Goal: Task Accomplishment & Management: Complete application form

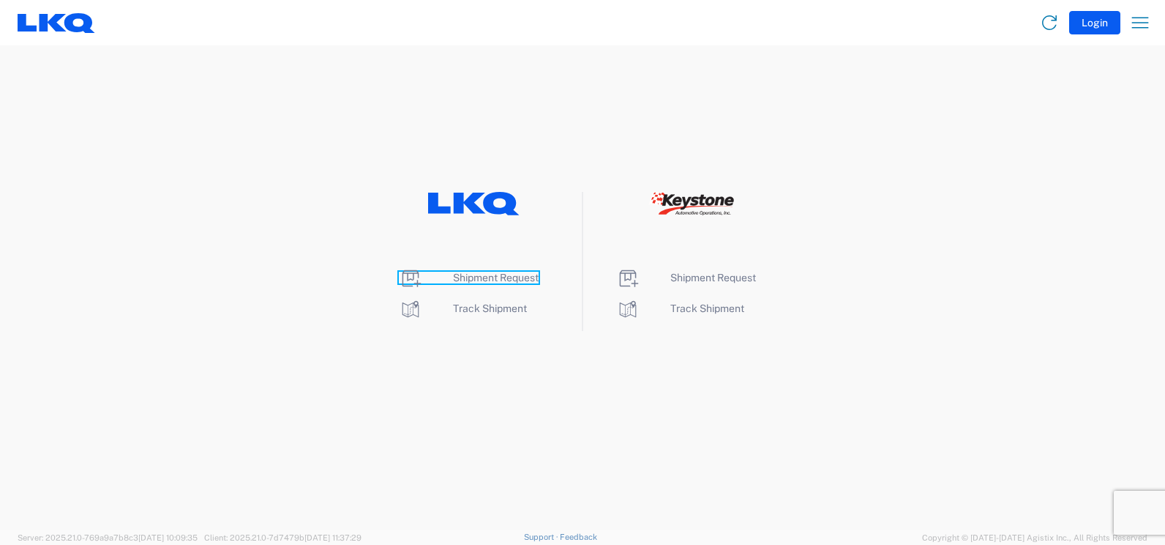
click at [486, 277] on span "Shipment Request" at bounding box center [496, 278] width 86 height 12
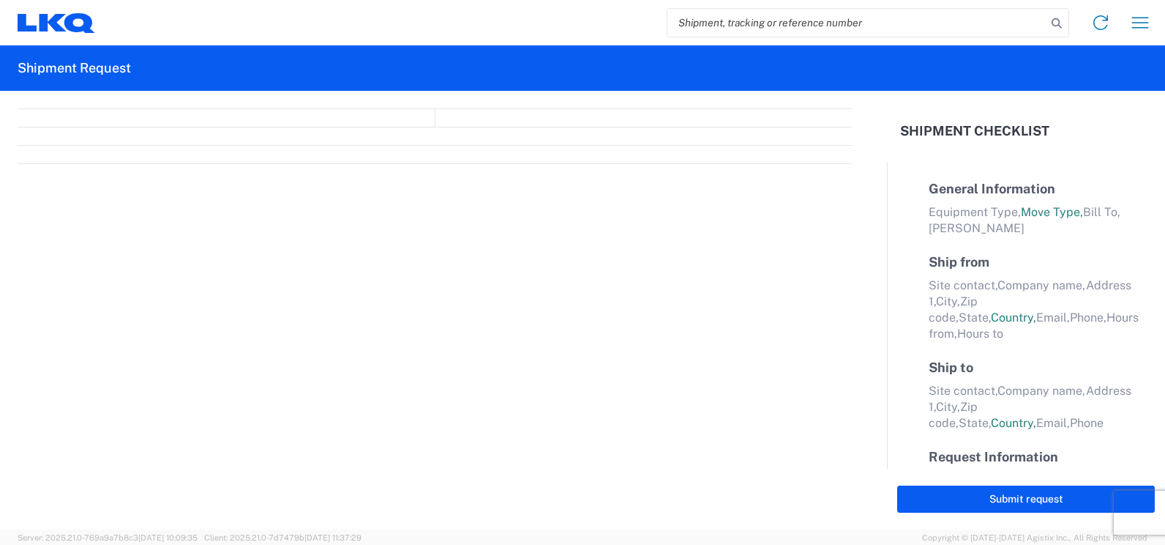
select select "FULL"
select select "LBS"
select select "IN"
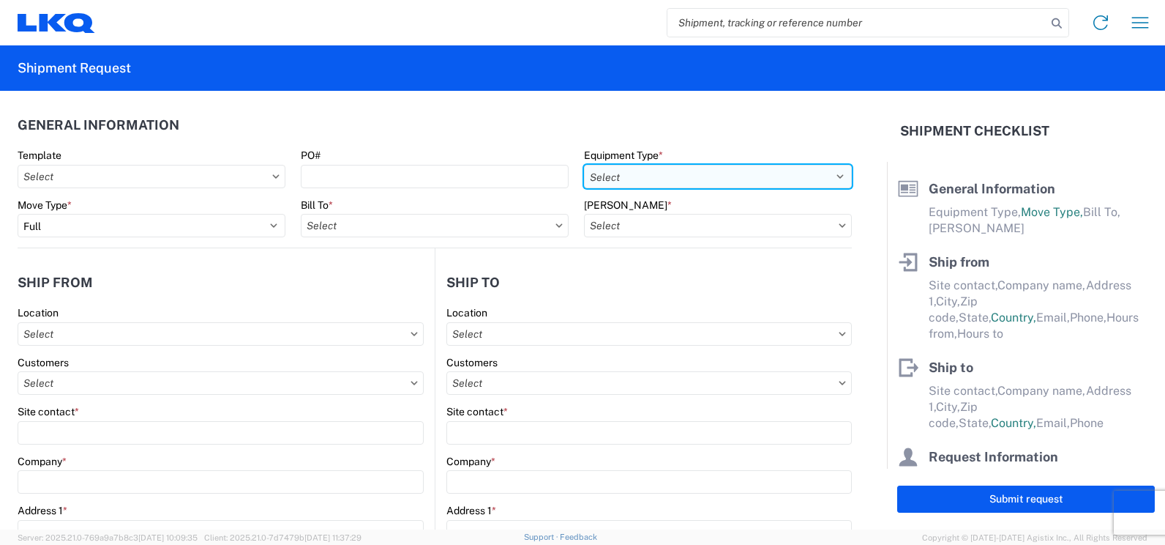
click at [813, 180] on select "Select 53’ Dry Van Flatbed Dropdeck (van) Lowboy (flatbed) Rail" at bounding box center [718, 176] width 268 height 23
select select "STDV"
click at [584, 165] on select "Select 53’ Dry Van Flatbed Dropdeck (van) Lowboy (flatbed) Rail" at bounding box center [718, 176] width 268 height 23
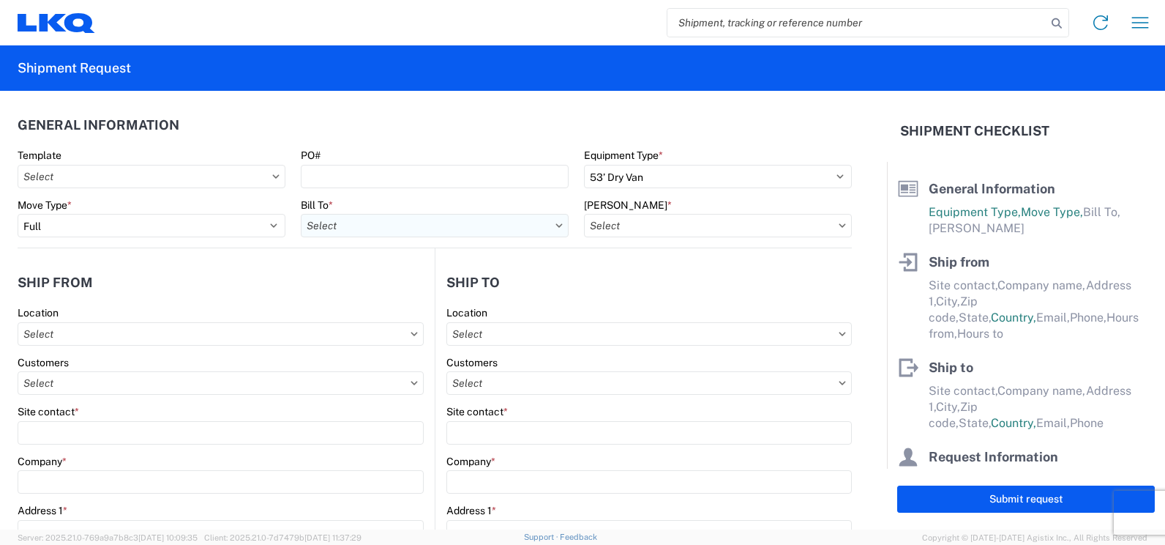
click at [432, 231] on input "text" at bounding box center [435, 225] width 268 height 23
type input "1760"
click at [386, 292] on div "1760 - LKQ Best Core" at bounding box center [429, 290] width 256 height 23
type input "1760 - LKQ Best Core"
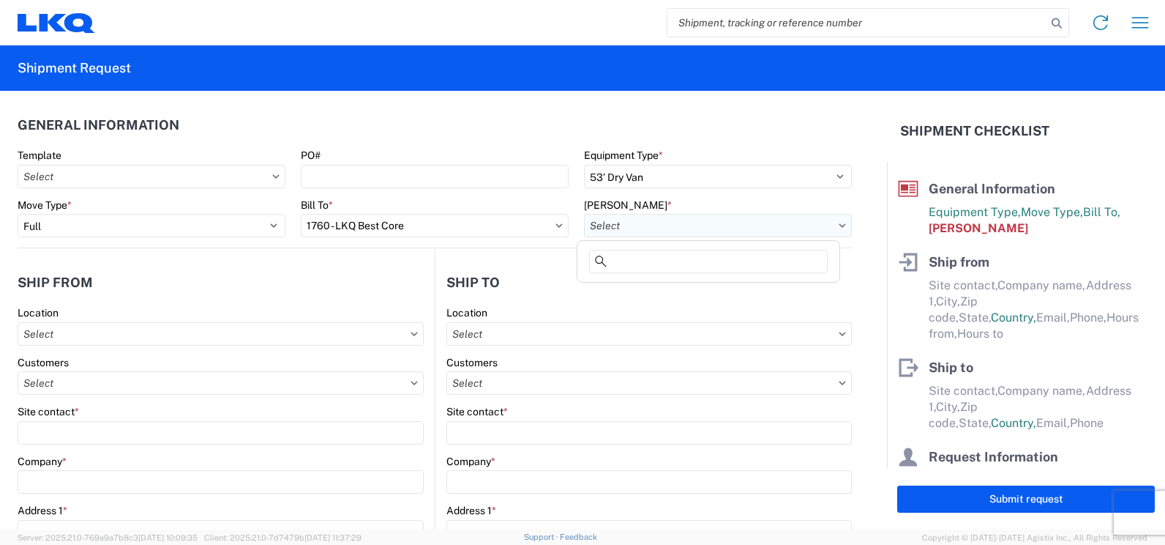
click at [678, 224] on input "text" at bounding box center [718, 225] width 268 height 23
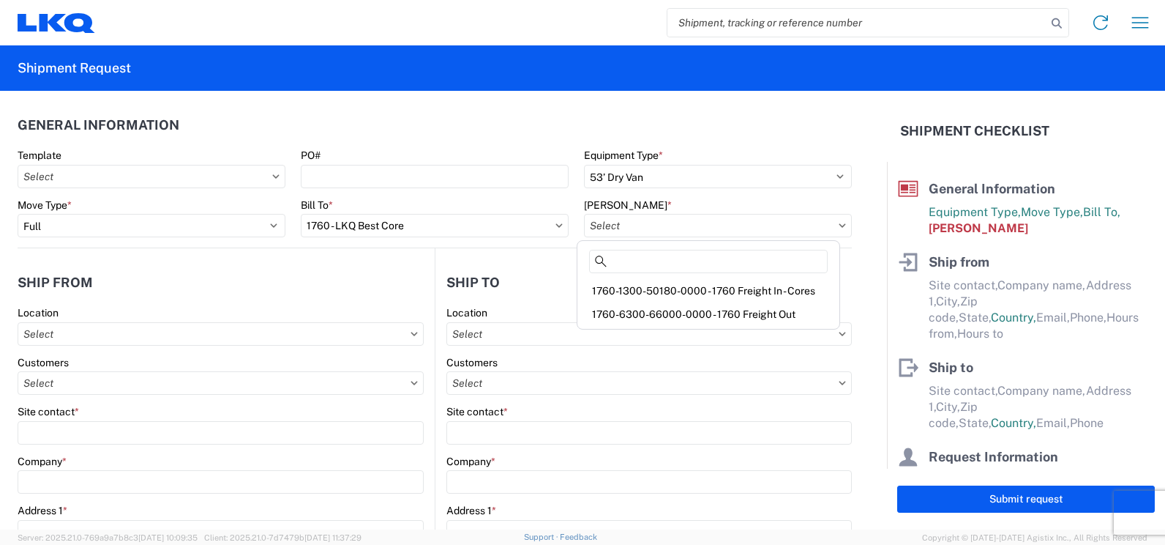
click at [720, 288] on div "1760-1300-50180-0000 - 1760 Freight In - Cores" at bounding box center [708, 290] width 256 height 23
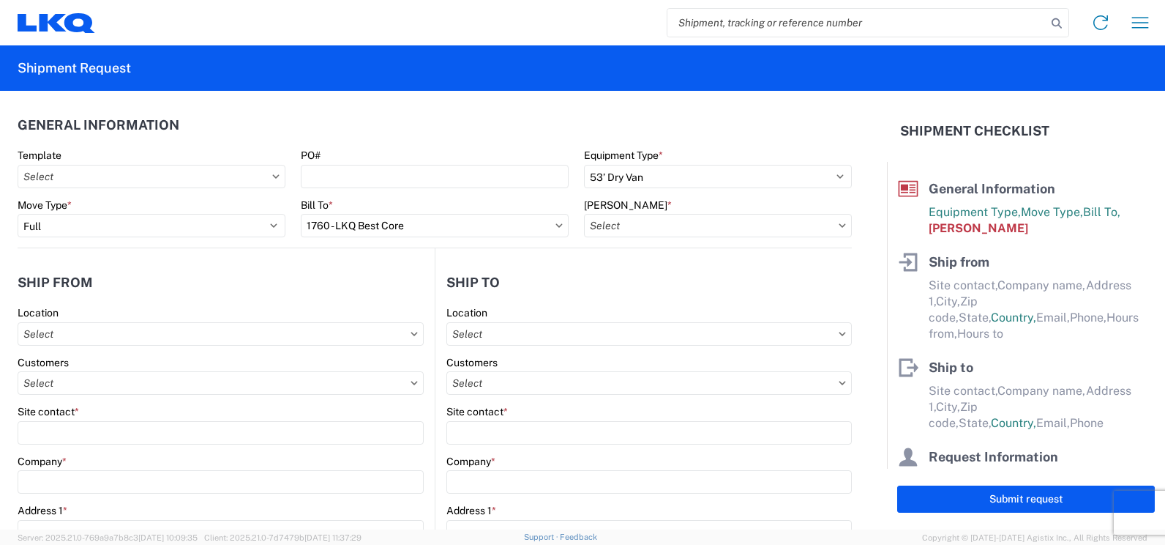
type input "1760-1300-50180-0000 - 1760 Freight In - Cores"
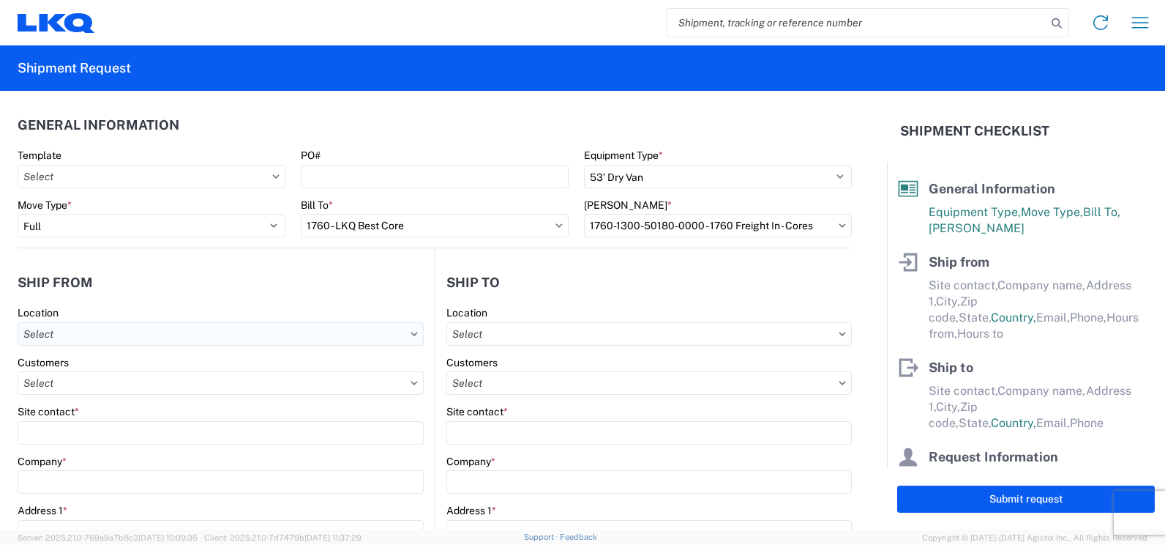
click at [86, 337] on input "text" at bounding box center [221, 333] width 406 height 23
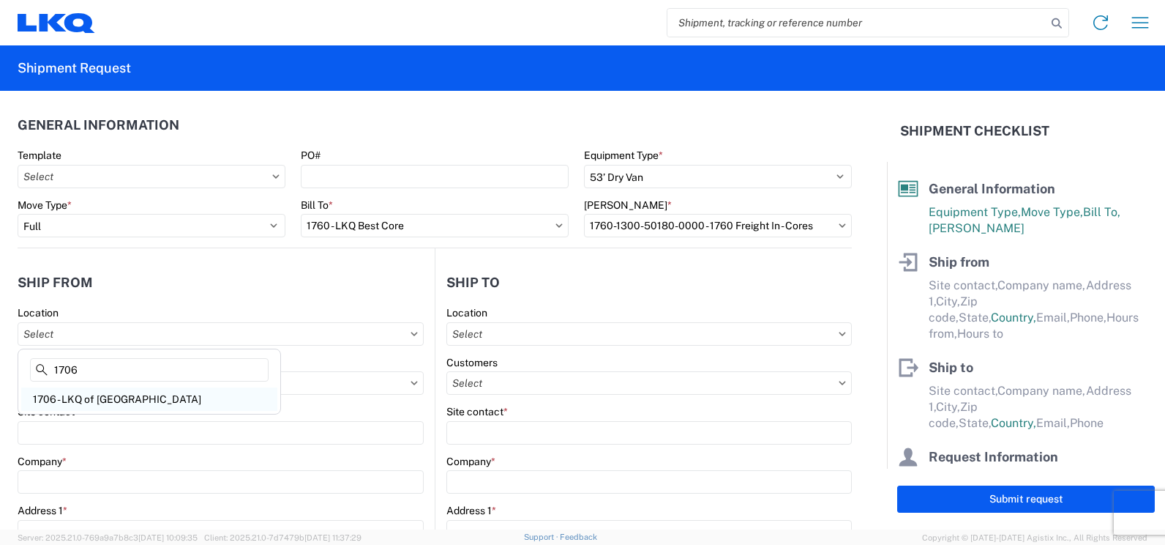
type input "1706"
click at [100, 403] on div "1706 - LKQ of [GEOGRAPHIC_DATA]" at bounding box center [149, 398] width 256 height 23
type input "1706 - LKQ of [GEOGRAPHIC_DATA]"
type input "LKQ Corporation"
type input "[STREET_ADDRESS][US_STATE]"
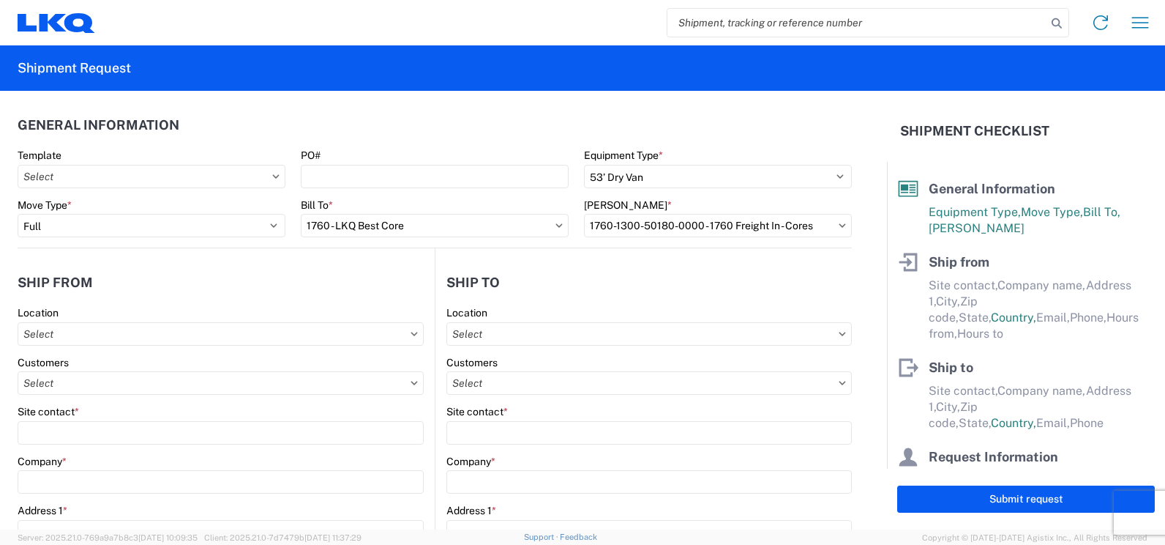
type input "[GEOGRAPHIC_DATA]"
type input "79938"
select select "[GEOGRAPHIC_DATA]"
select select "US"
type input "[PHONE_NUMBER]"
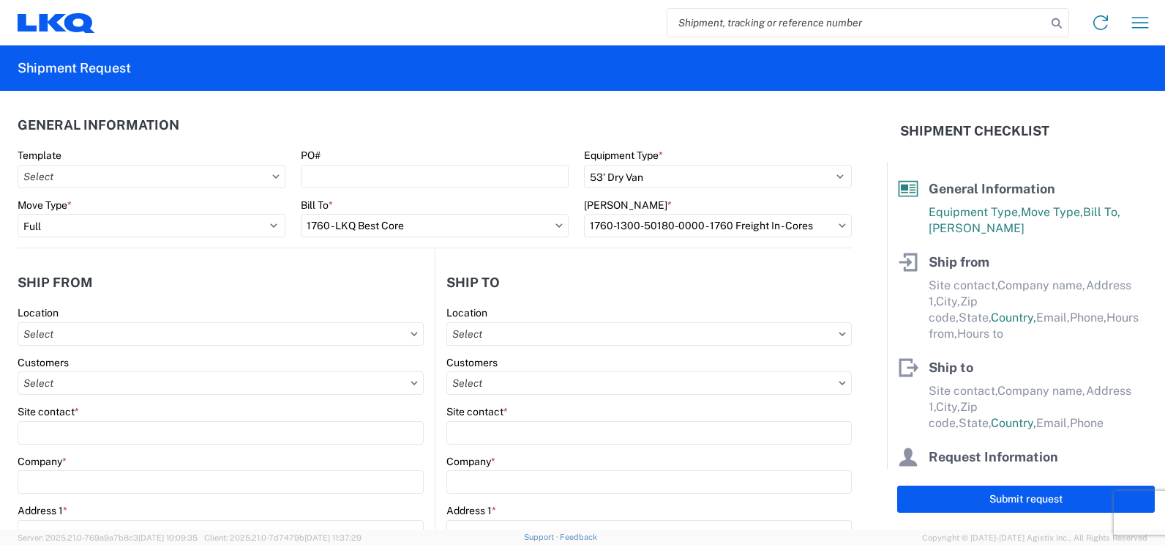
type input "07:00"
type input "16:00"
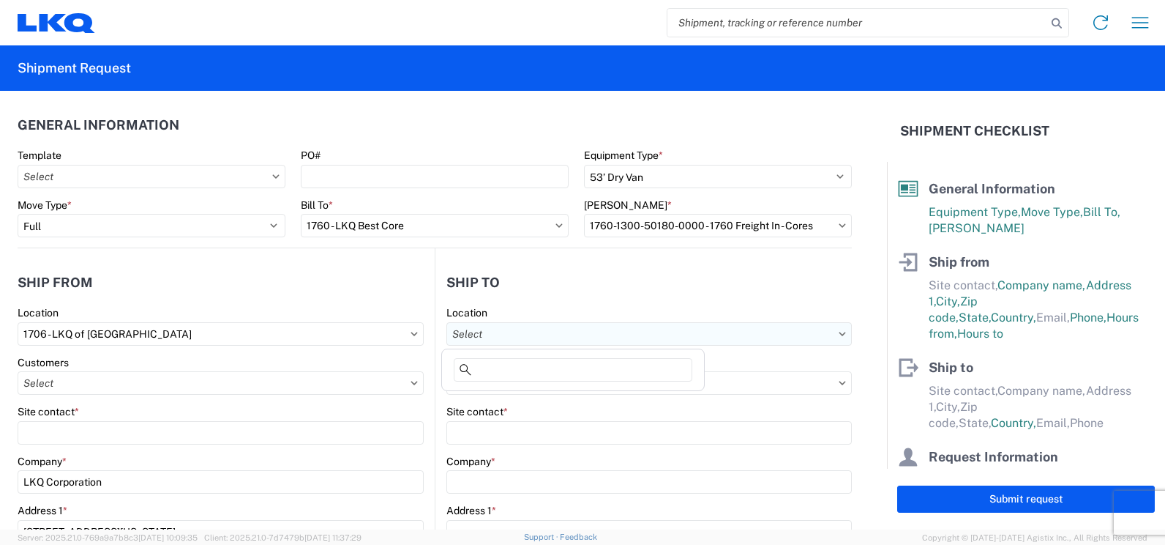
click at [507, 337] on input "text" at bounding box center [650, 333] width 406 height 23
type input "1760"
click at [511, 403] on div "1760 - LKQ Best Core" at bounding box center [573, 398] width 256 height 23
type input "1760 - LKQ Best Core"
type input "LKQ Corporation"
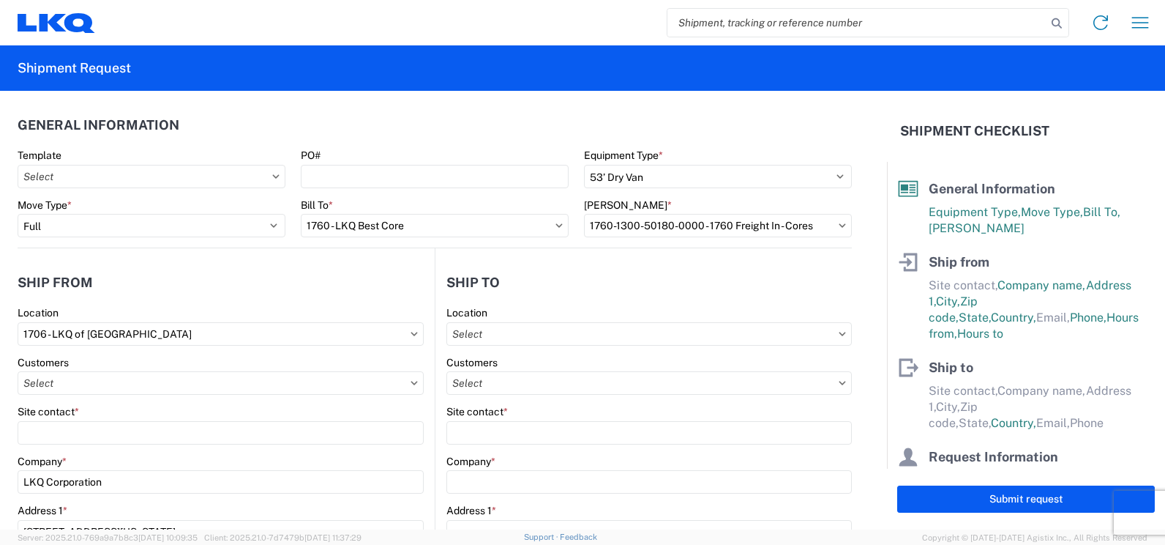
type input "[STREET_ADDRESS]"
type input "[GEOGRAPHIC_DATA]"
type input "77038"
select select "US"
type input "[PHONE_NUMBER]"
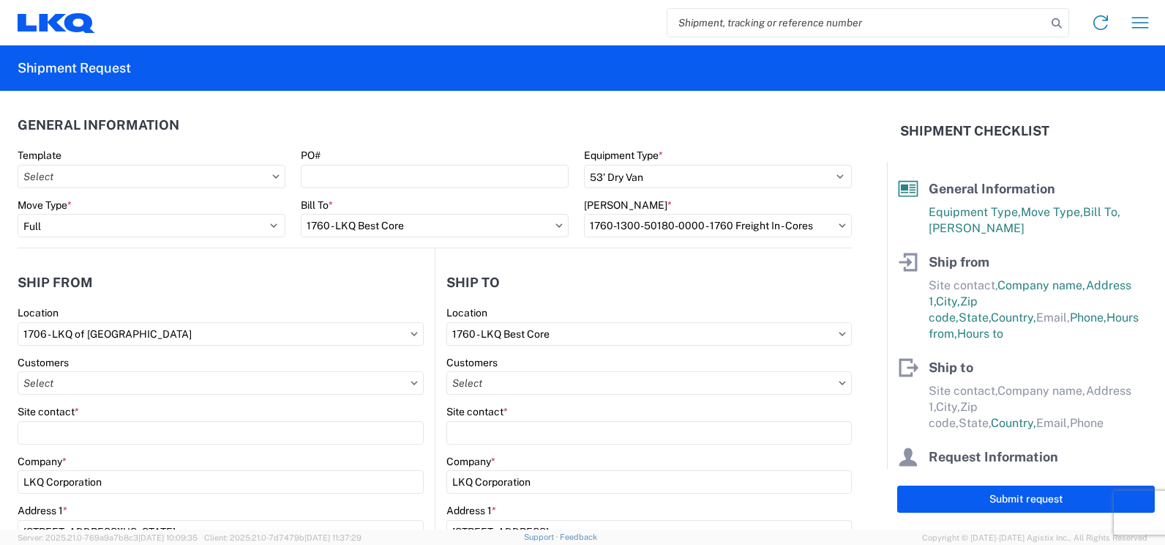
select select "[GEOGRAPHIC_DATA]"
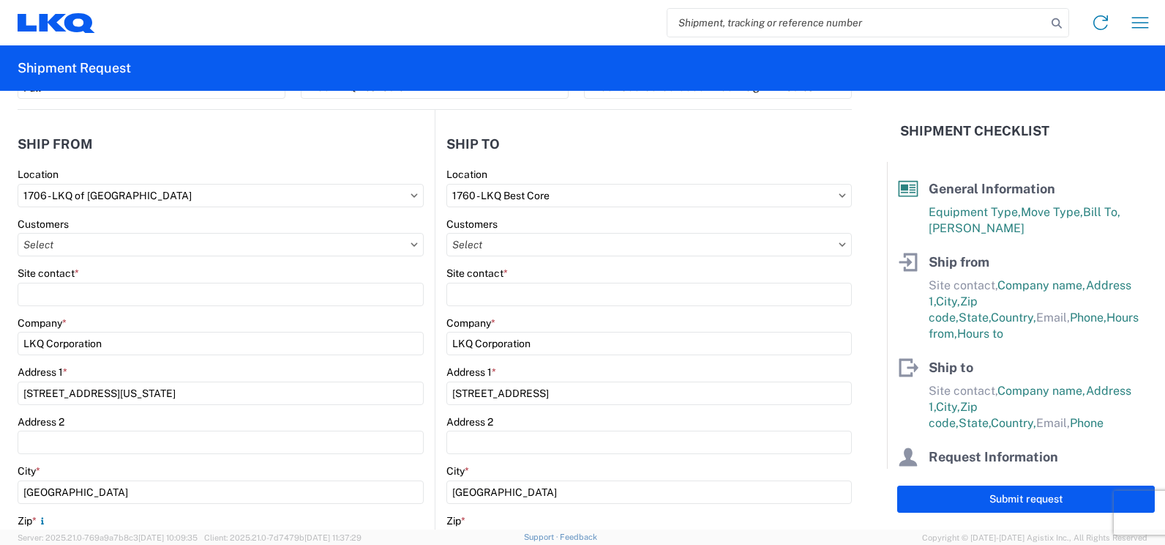
scroll to position [146, 0]
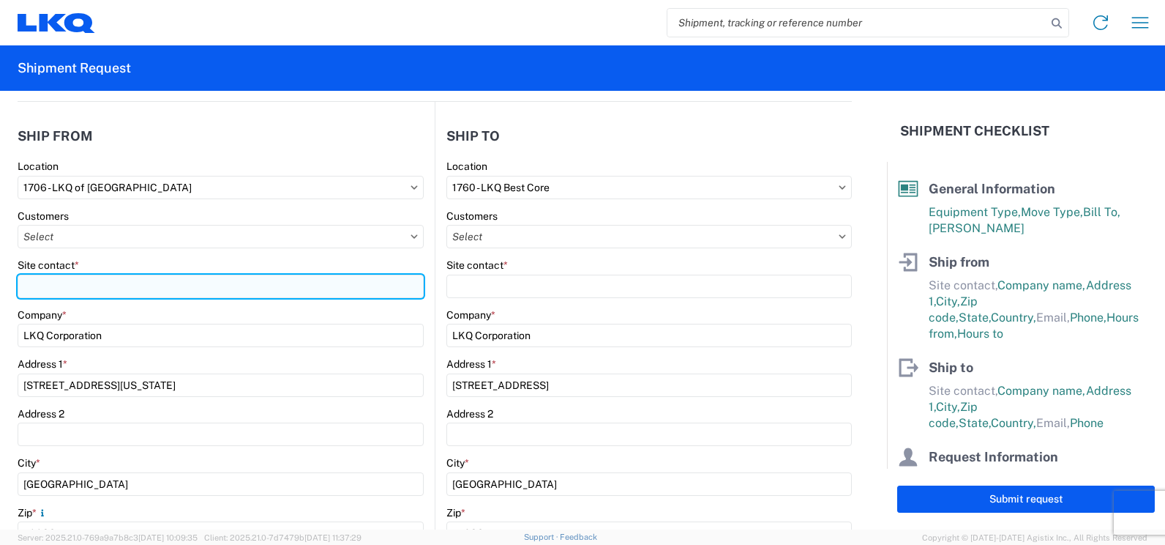
click at [64, 288] on input "Site contact *" at bounding box center [221, 285] width 406 height 23
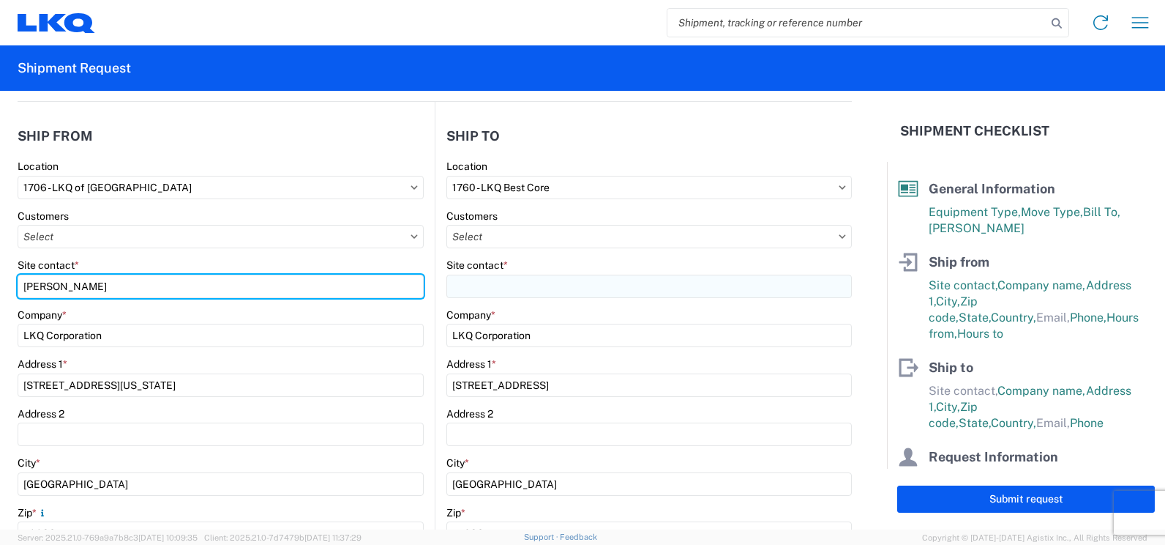
type input "[PERSON_NAME]"
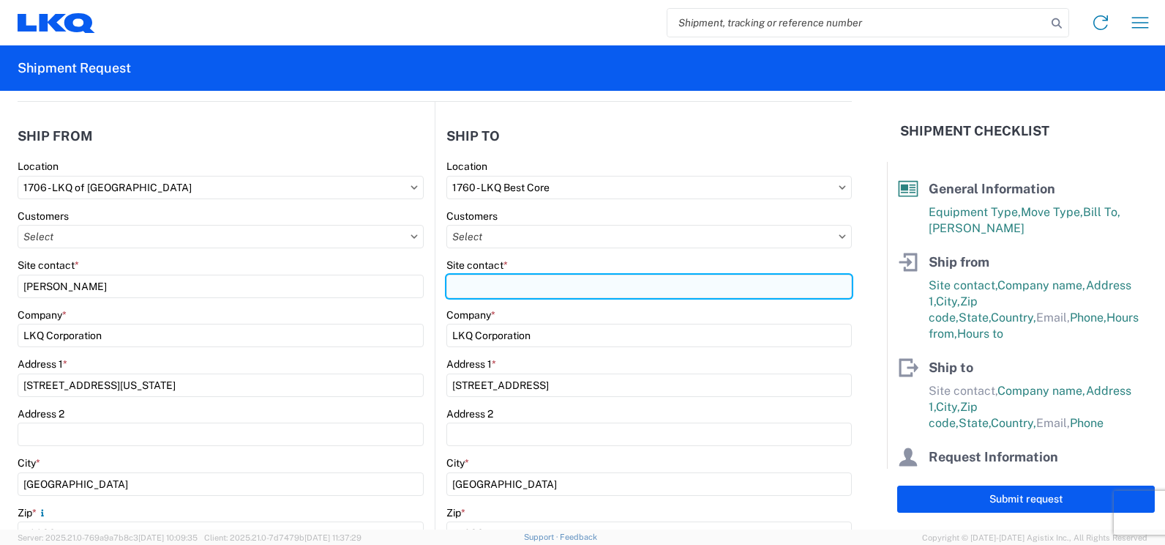
click at [479, 288] on input "Site contact *" at bounding box center [650, 285] width 406 height 23
type input "Receiver"
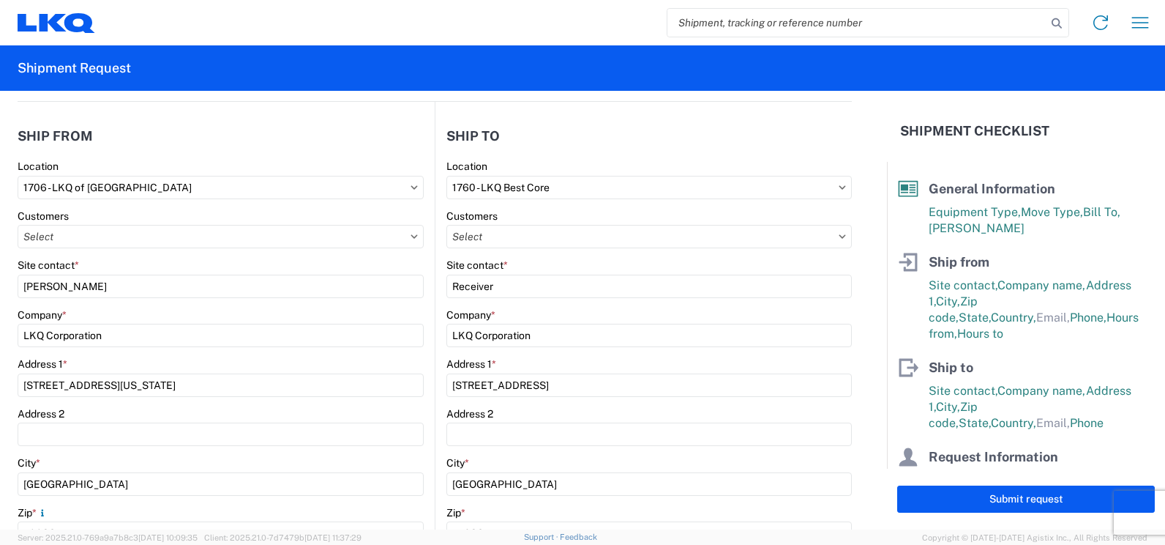
click at [417, 261] on div "Site contact *" at bounding box center [221, 264] width 406 height 13
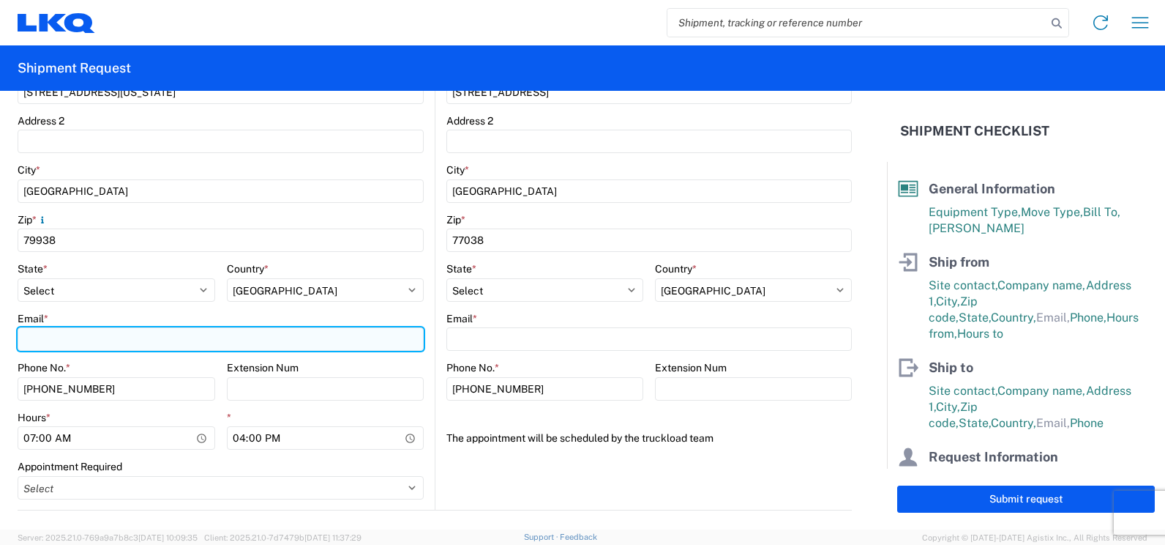
click at [66, 343] on input "Email *" at bounding box center [221, 338] width 406 height 23
type input "[EMAIL_ADDRESS][DOMAIN_NAME]"
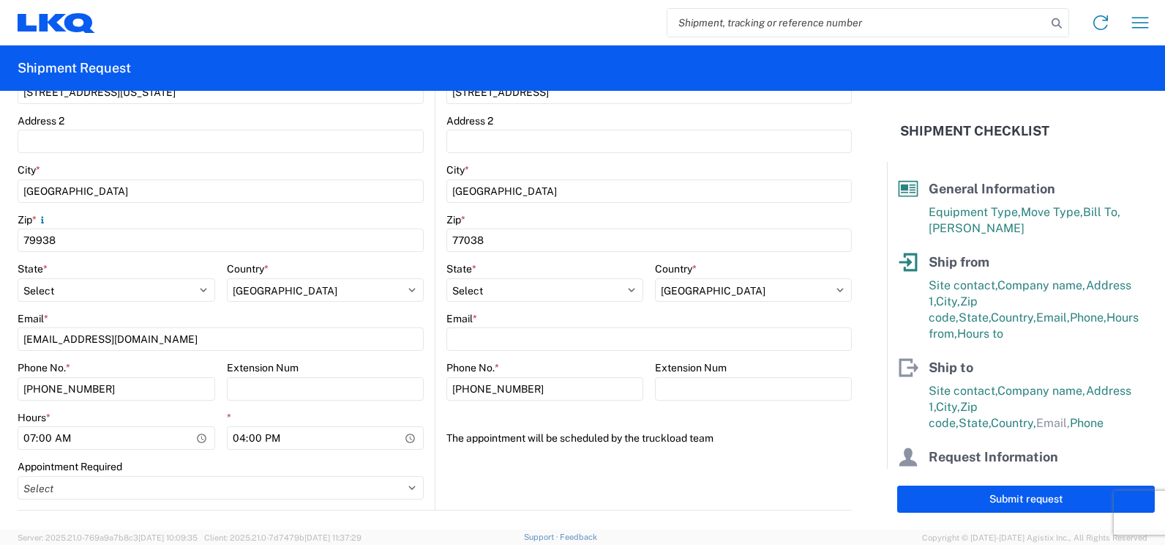
click at [411, 309] on agx-form-control-wrapper-v2 "Country * Select [GEOGRAPHIC_DATA] [GEOGRAPHIC_DATA] [GEOGRAPHIC_DATA] [GEOGRAP…" at bounding box center [326, 287] width 198 height 50
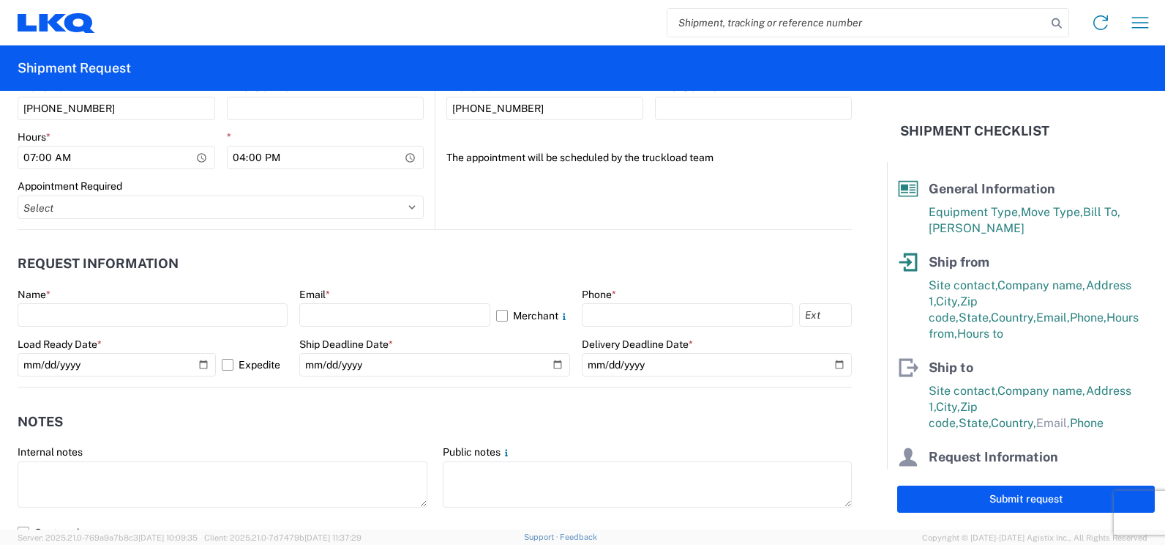
scroll to position [732, 0]
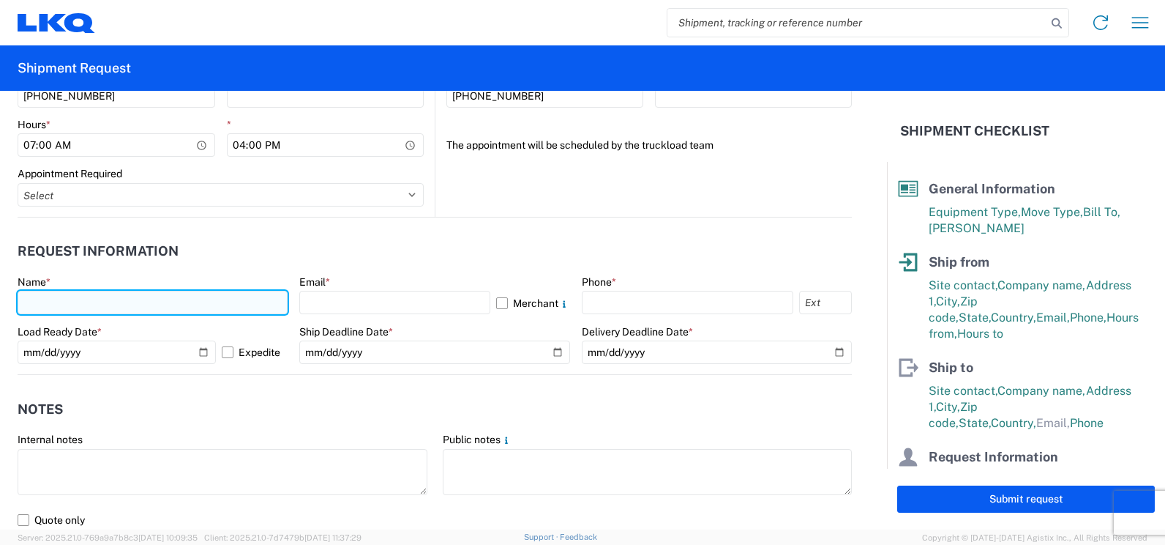
click at [102, 293] on input "text" at bounding box center [153, 302] width 270 height 23
type input "[PERSON_NAME]"
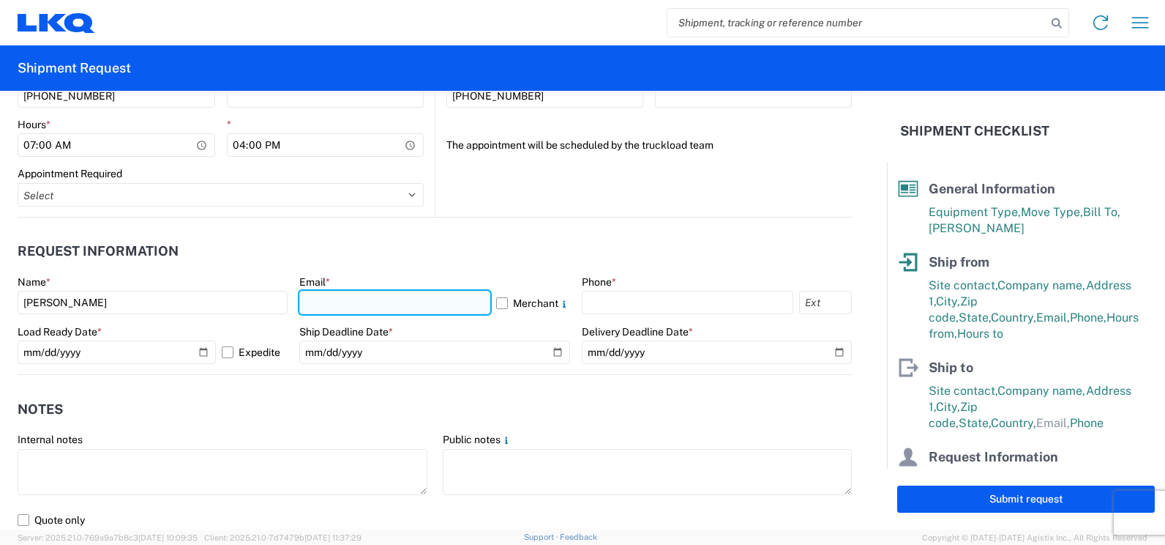
click at [372, 304] on input "text" at bounding box center [394, 302] width 190 height 23
type input "[EMAIL_ADDRESS][DOMAIN_NAME]"
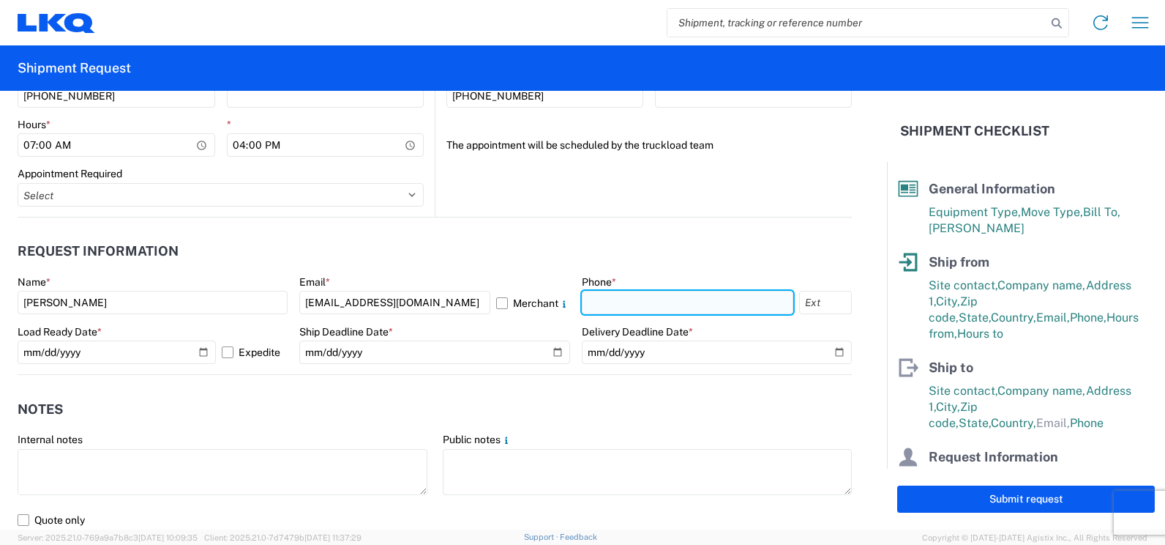
click at [637, 298] on input "text" at bounding box center [688, 302] width 212 height 23
type input "5623188654"
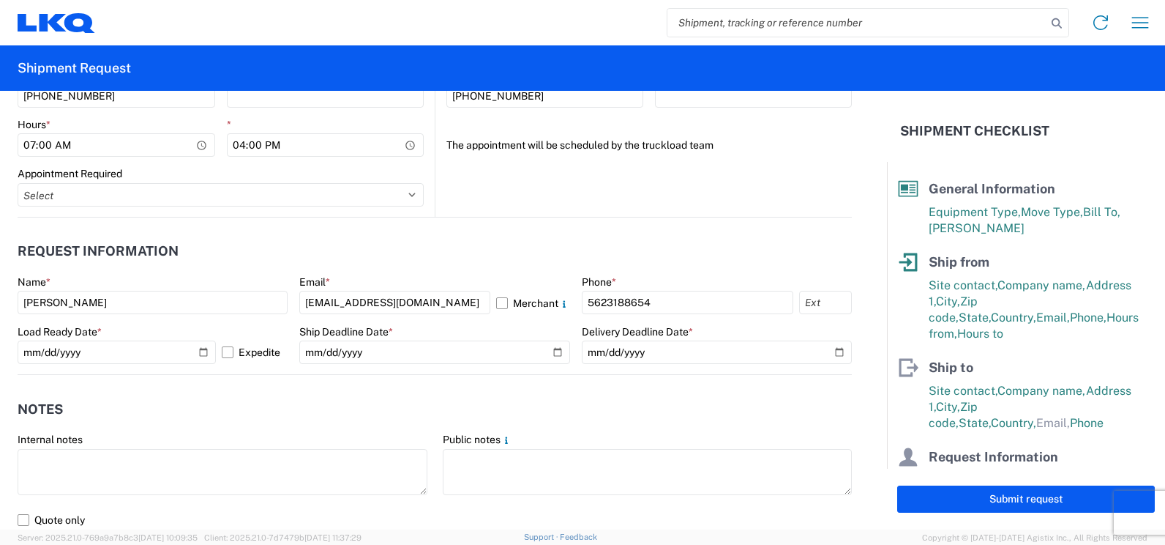
click at [507, 261] on header "Request Information" at bounding box center [435, 251] width 834 height 33
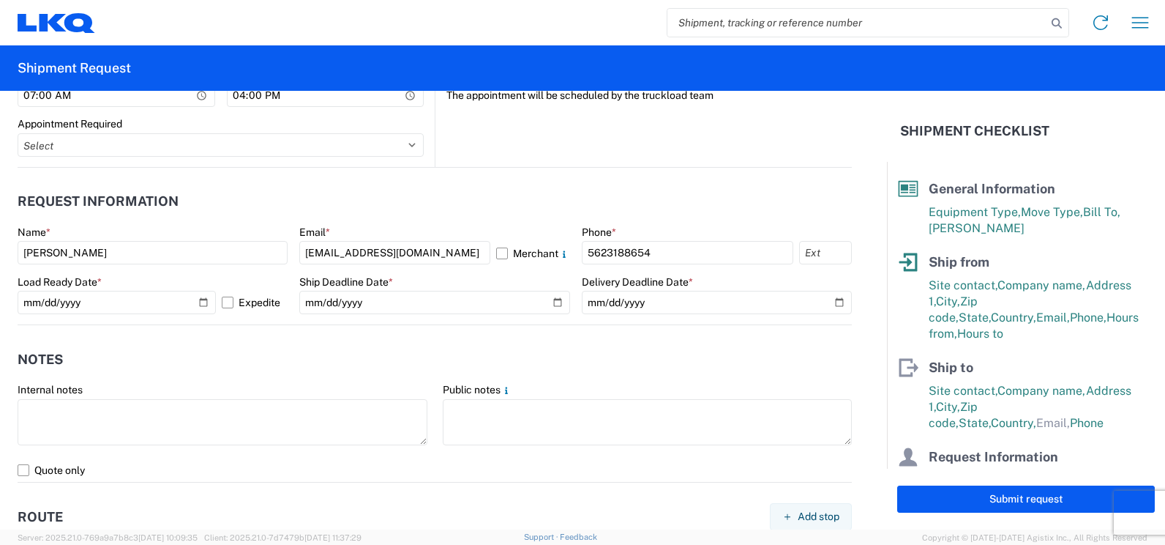
scroll to position [805, 0]
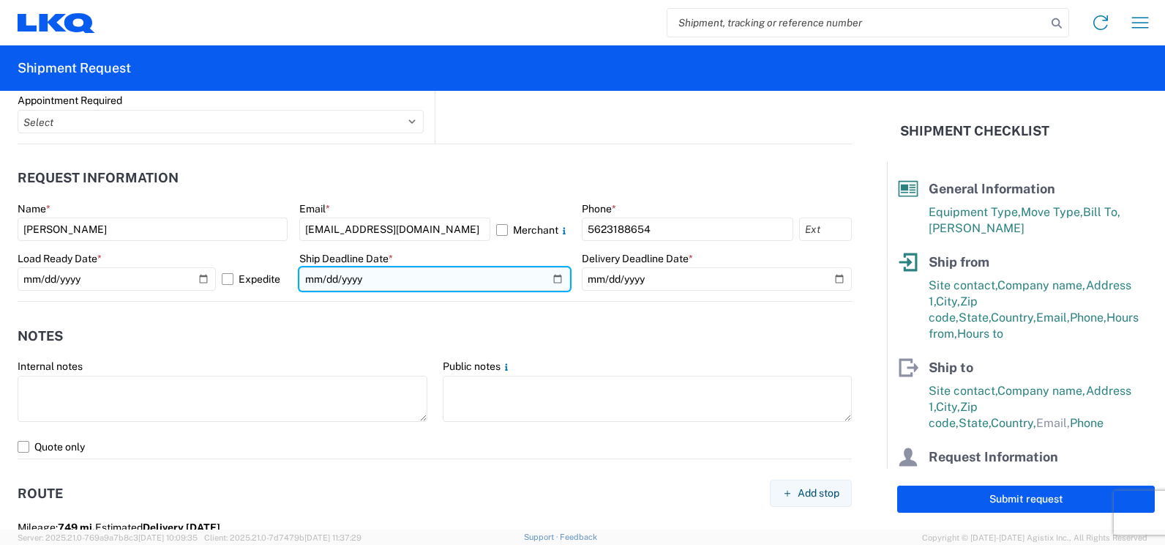
click at [544, 281] on input "date" at bounding box center [434, 278] width 270 height 23
type input "[DATE]"
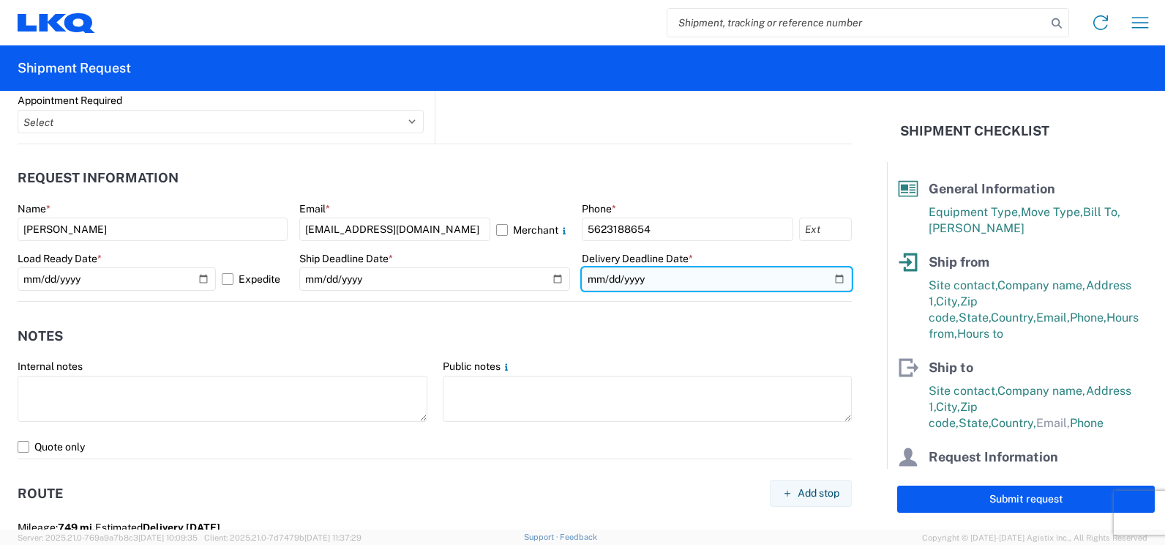
click at [829, 276] on input "date" at bounding box center [717, 278] width 270 height 23
type input "[DATE]"
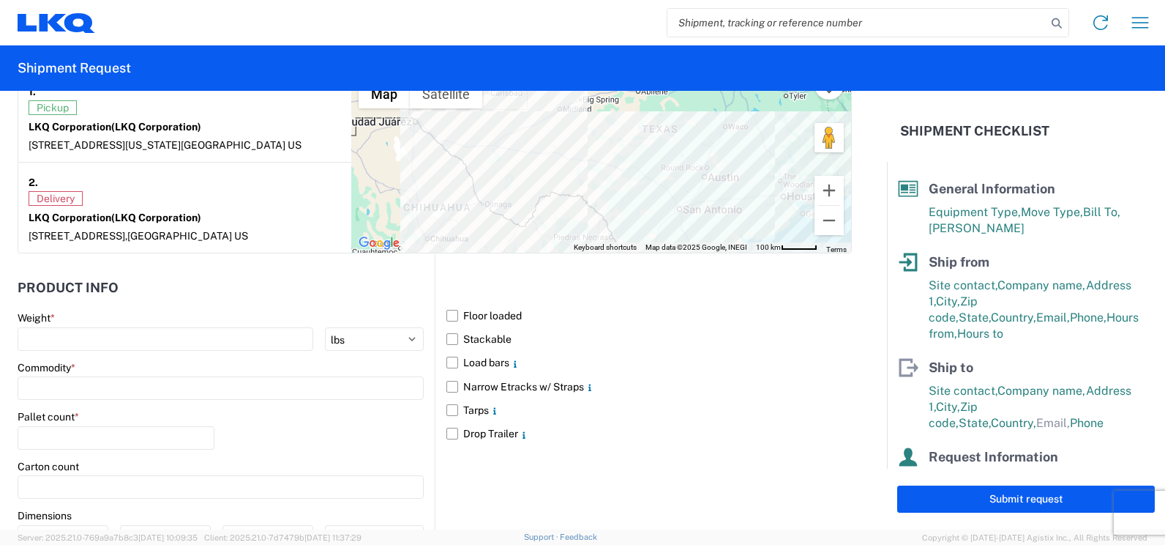
scroll to position [1318, 0]
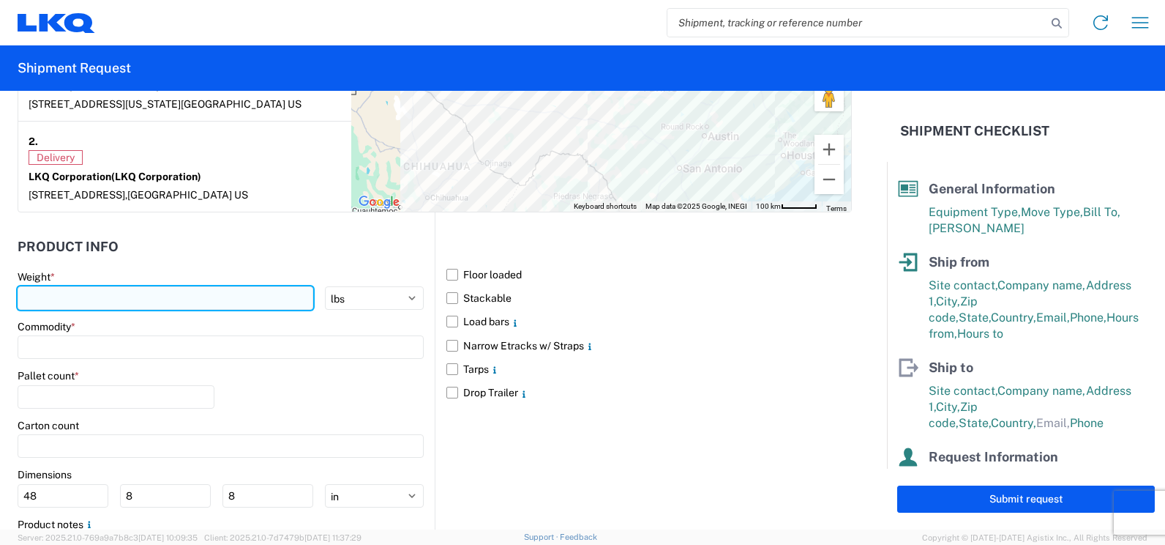
click at [253, 296] on input "number" at bounding box center [166, 297] width 296 height 23
type input "42000"
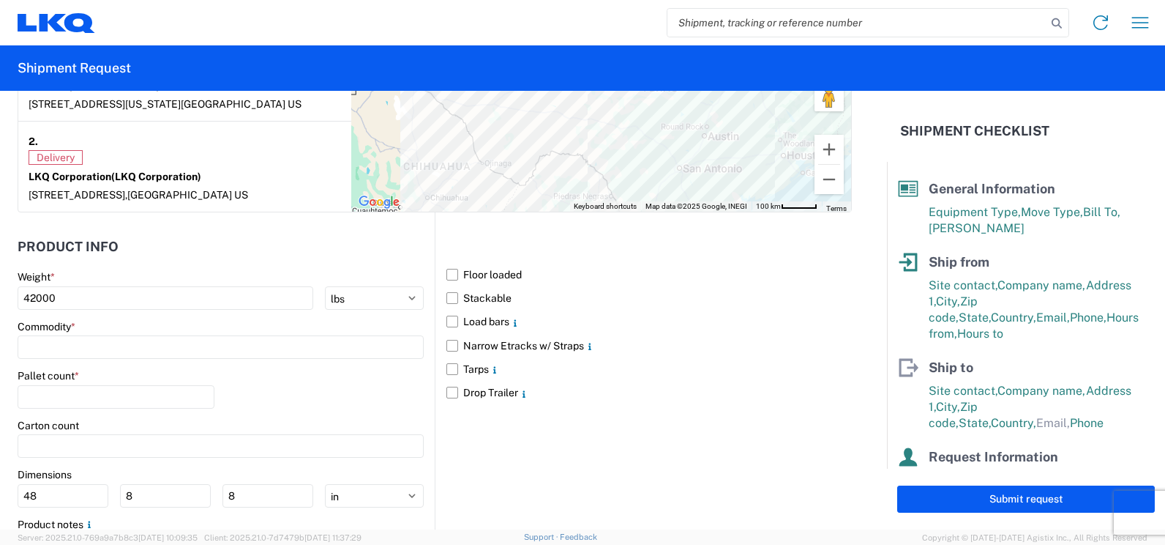
click at [320, 262] on header "Product Info" at bounding box center [226, 246] width 417 height 33
click at [106, 348] on input at bounding box center [221, 346] width 406 height 23
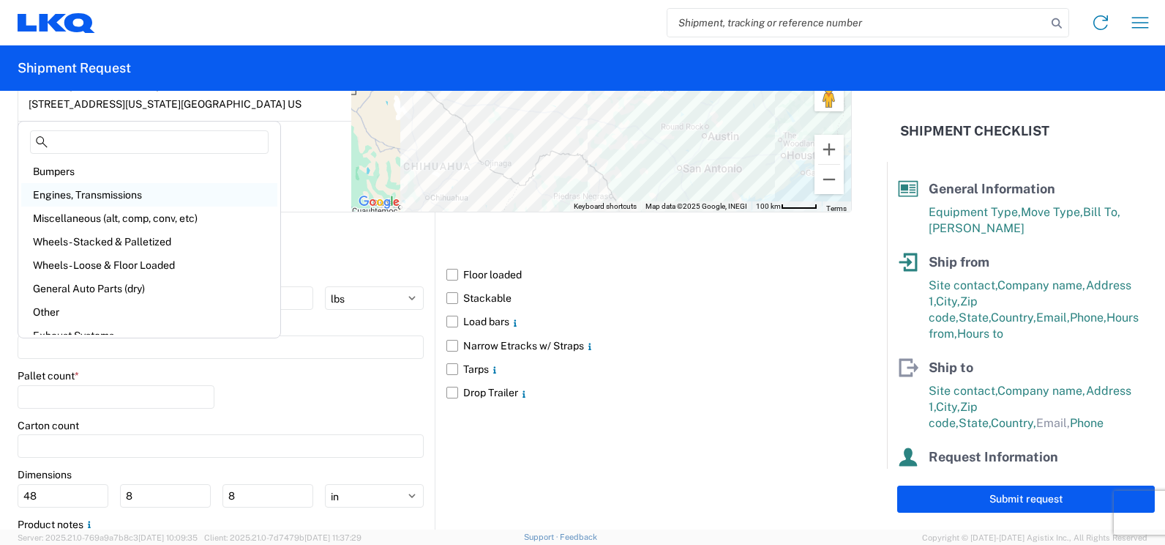
click at [111, 192] on div "Engines, Transmissions" at bounding box center [149, 194] width 256 height 23
type input "Engines, Transmissions"
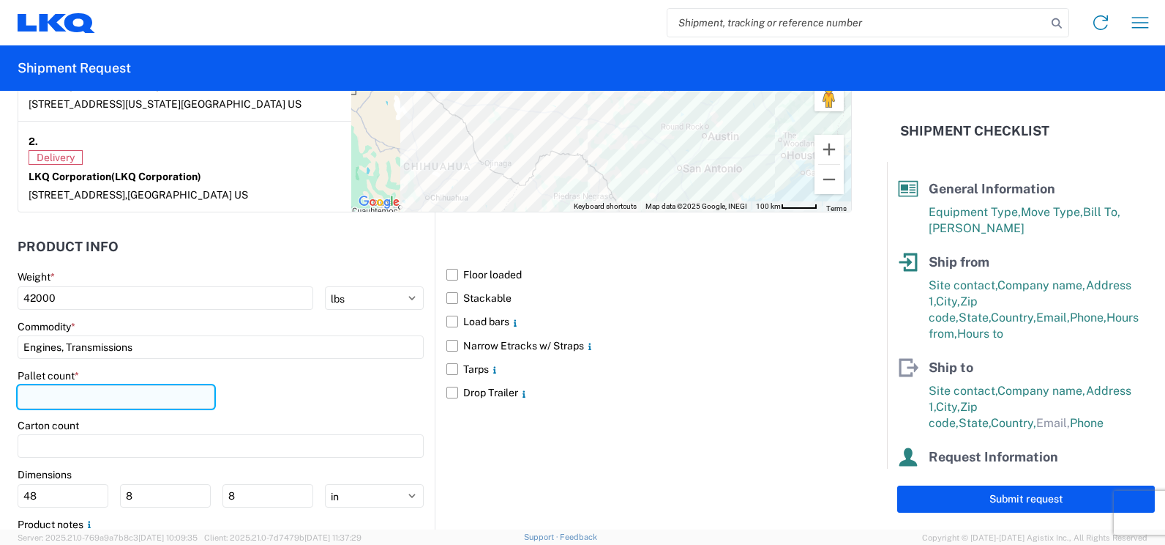
click at [94, 398] on input "number" at bounding box center [116, 396] width 197 height 23
type input "24"
click at [449, 277] on label "Floor loaded" at bounding box center [650, 274] width 406 height 23
click at [0, 0] on input "Floor loaded" at bounding box center [0, 0] width 0 height 0
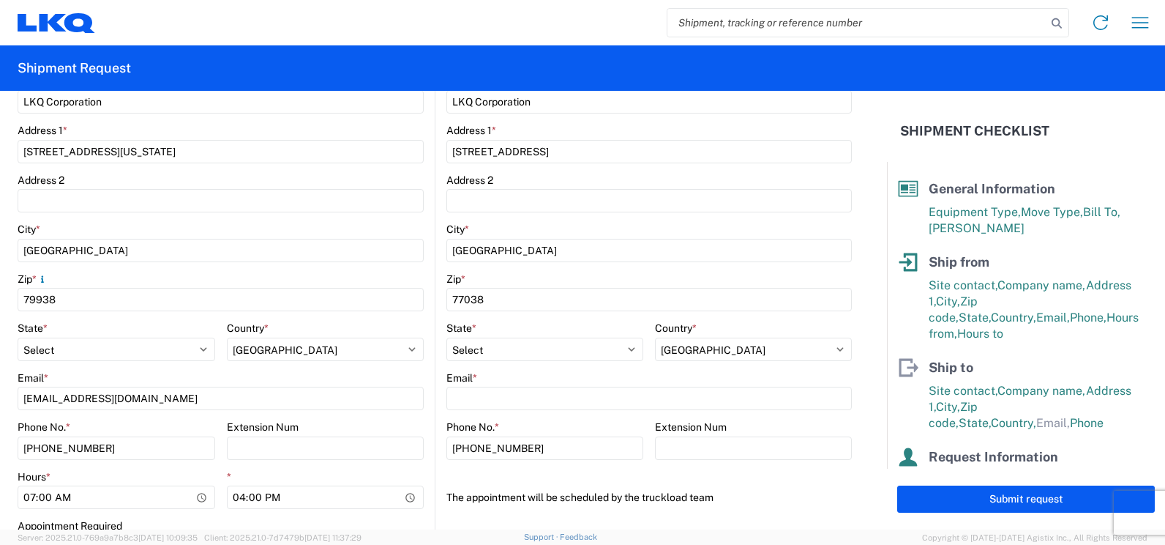
scroll to position [14, 0]
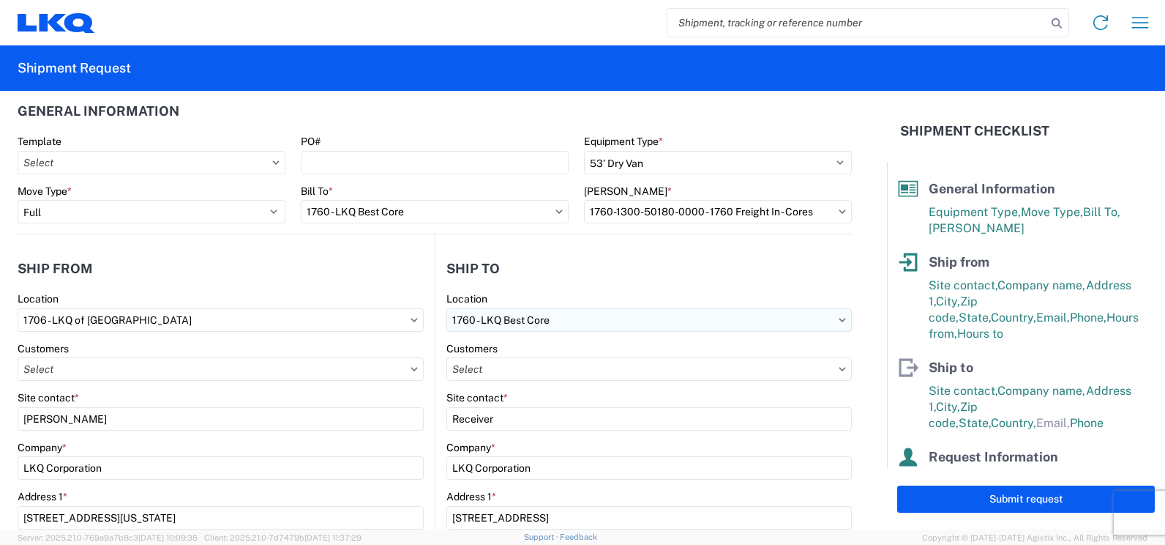
click at [566, 317] on input "1760 - LKQ Best Core" at bounding box center [650, 319] width 406 height 23
type input "1760"
click at [515, 387] on div "1760 - LKQ Best Core" at bounding box center [573, 384] width 256 height 23
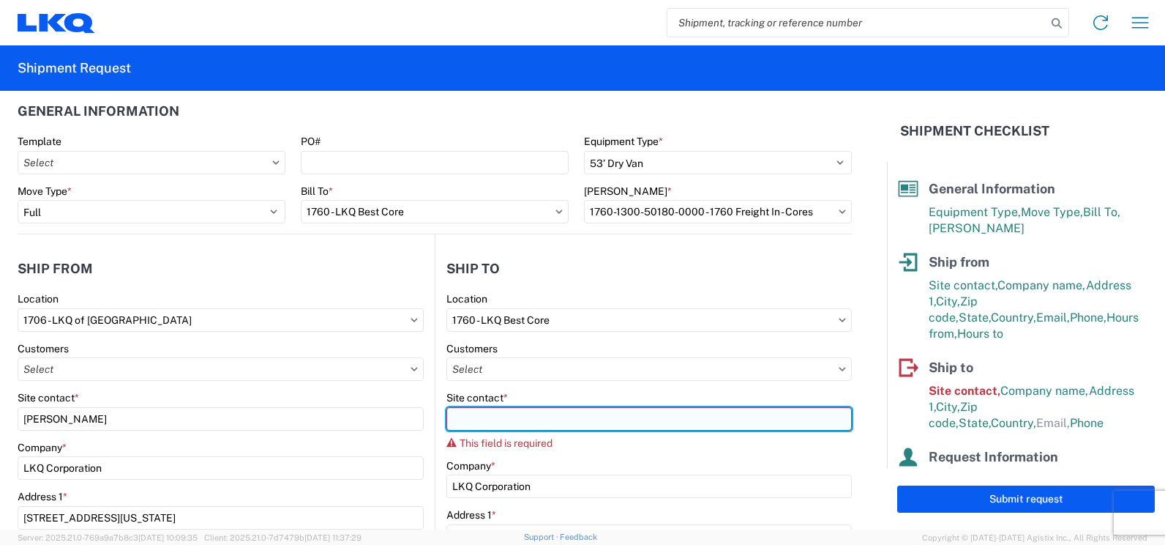
click at [487, 422] on input "Site contact *" at bounding box center [650, 418] width 406 height 23
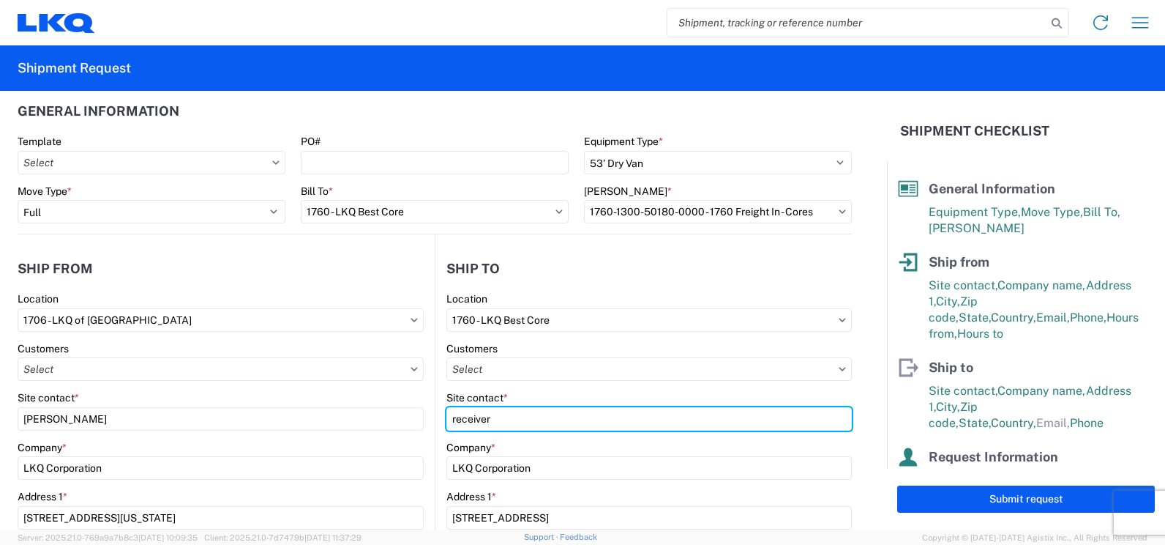
type input "receiver"
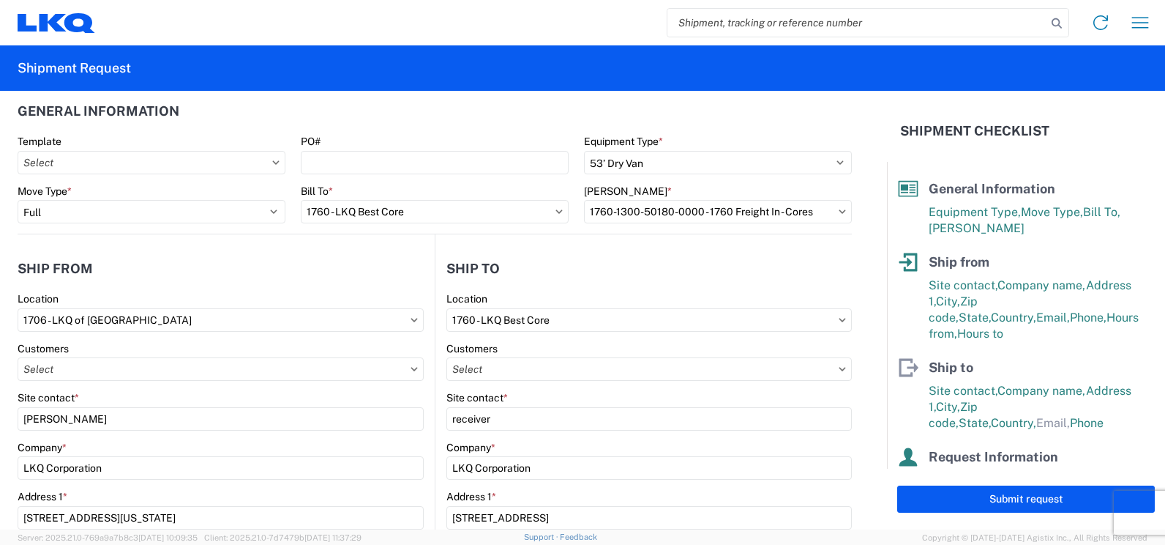
click at [414, 295] on div "Location" at bounding box center [221, 298] width 406 height 13
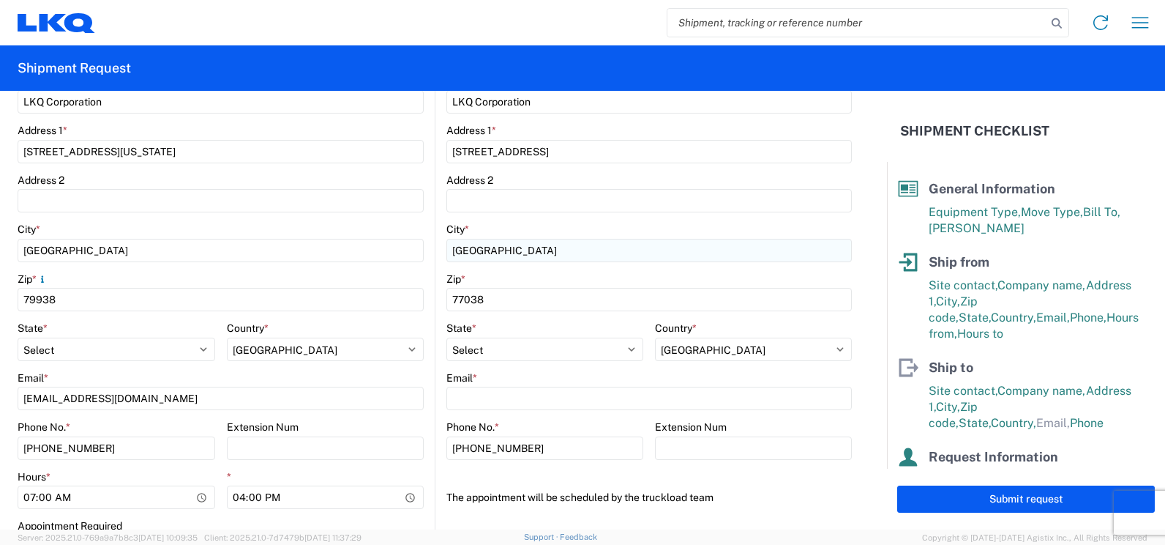
scroll to position [453, 0]
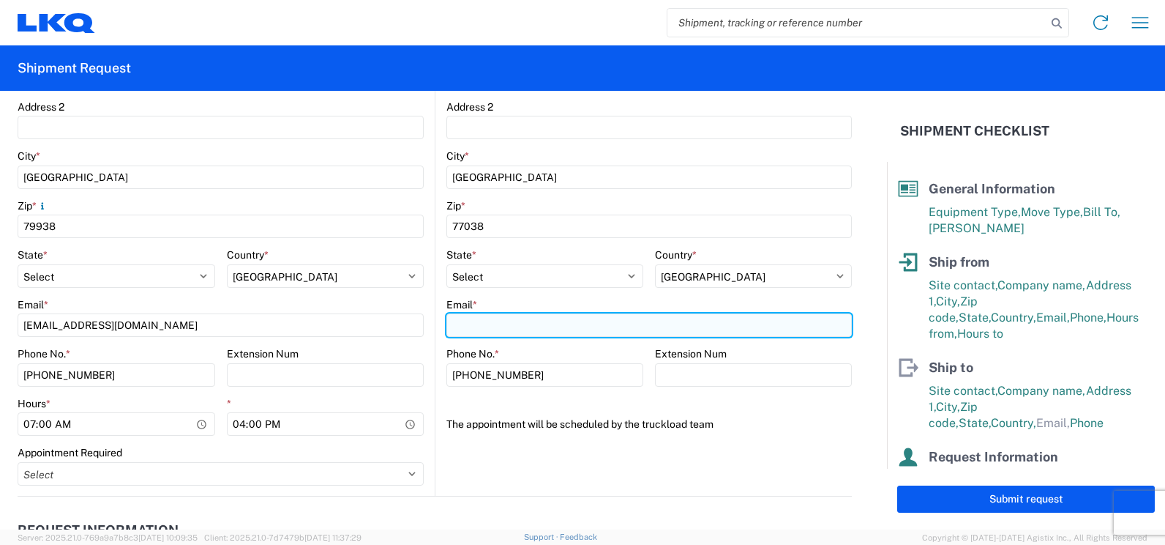
click at [477, 326] on input "Email *" at bounding box center [650, 324] width 406 height 23
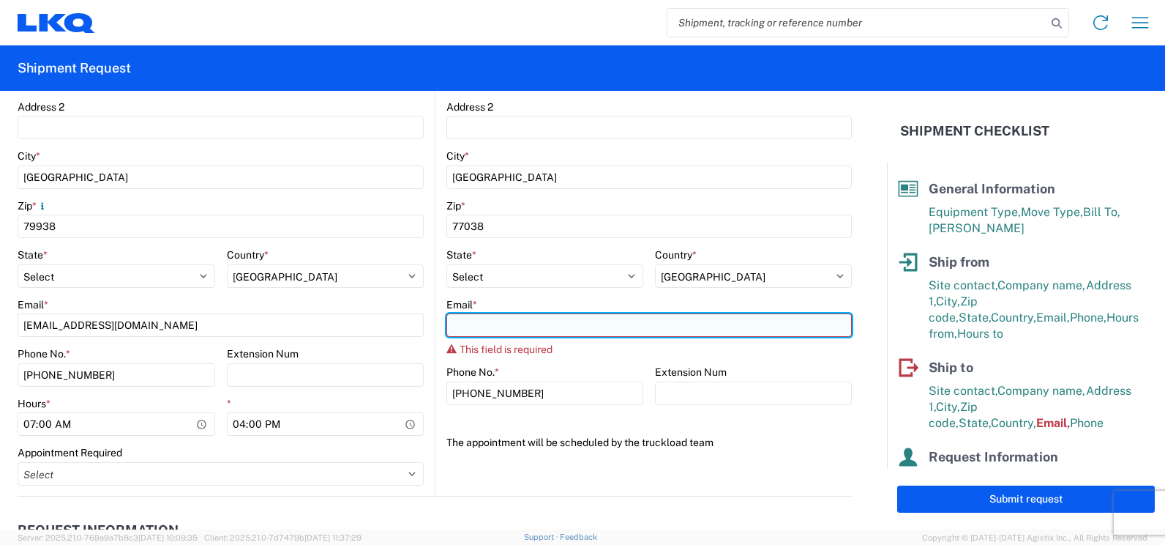
click at [463, 326] on input "Email *" at bounding box center [650, 324] width 406 height 23
click at [484, 314] on input "Email *" at bounding box center [650, 324] width 406 height 23
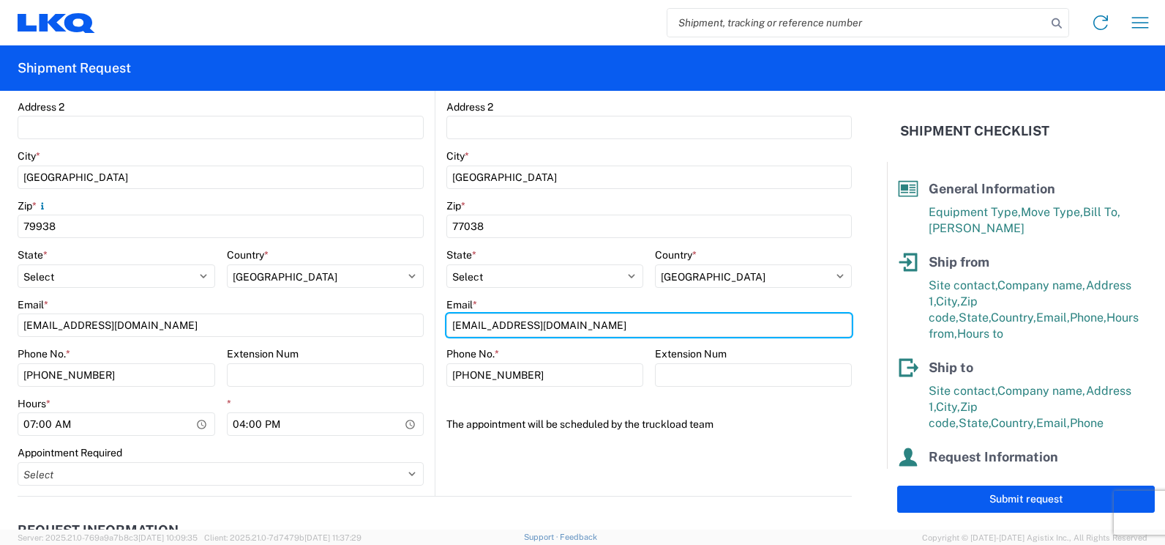
type input "[EMAIL_ADDRESS][DOMAIN_NAME]"
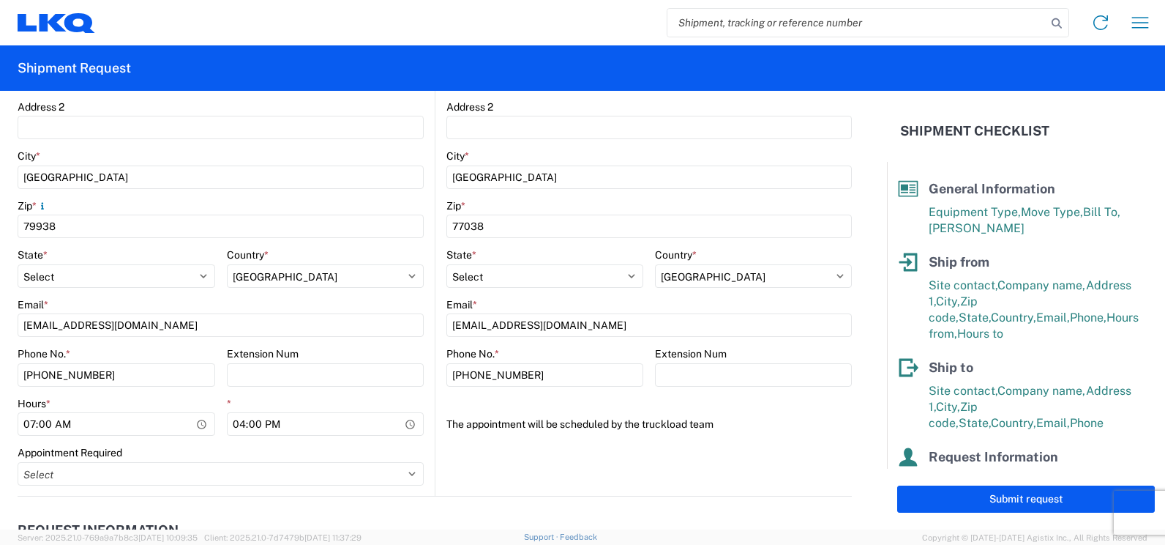
click at [421, 255] on main "1706 Location 1706 - LKQ of [GEOGRAPHIC_DATA] Customers Site contact * [PERSON_…" at bounding box center [226, 174] width 417 height 643
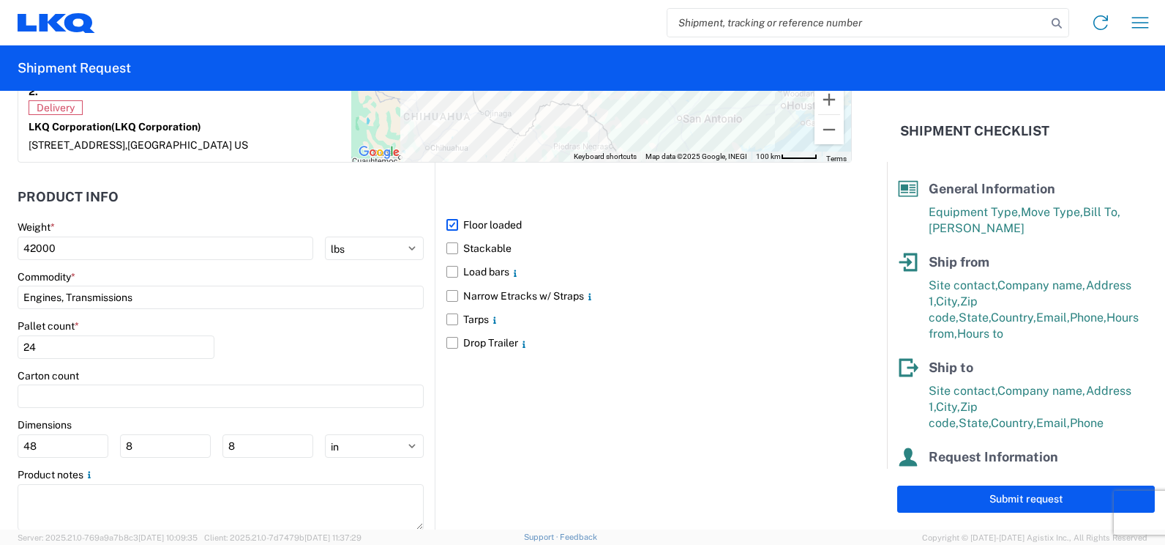
scroll to position [1405, 0]
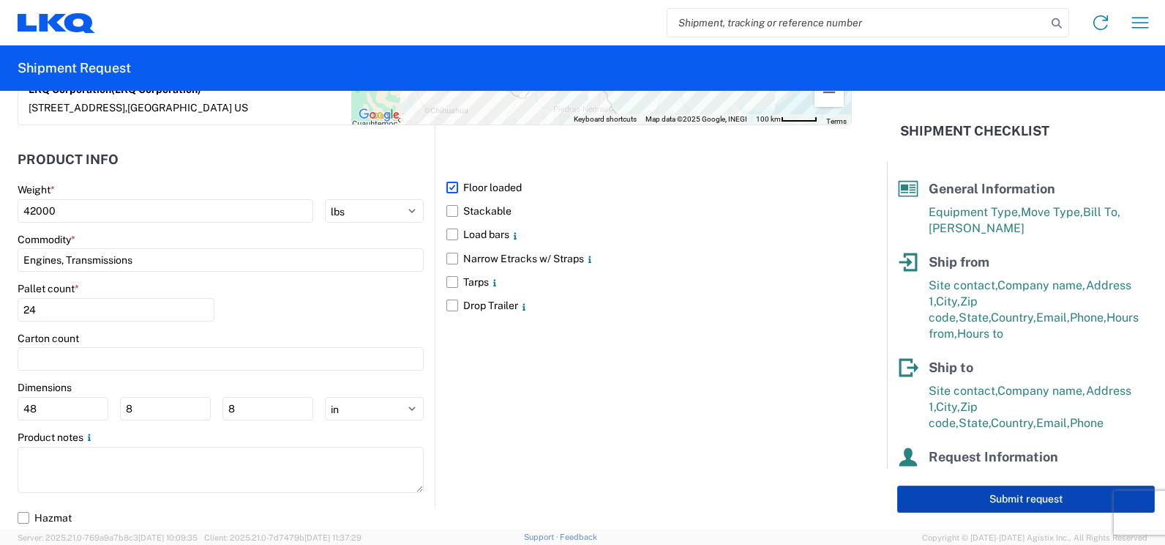
click at [994, 499] on button "Submit request" at bounding box center [1026, 498] width 258 height 27
